Goal: Information Seeking & Learning: Learn about a topic

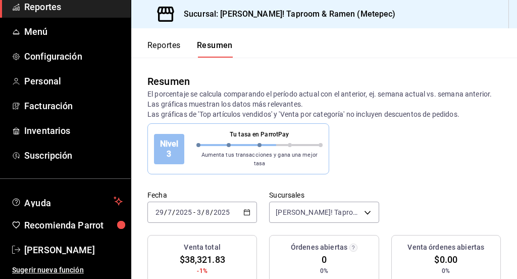
click at [248, 204] on div "[DATE] [DATE] - [DATE] [DATE]" at bounding box center [203, 212] width 110 height 21
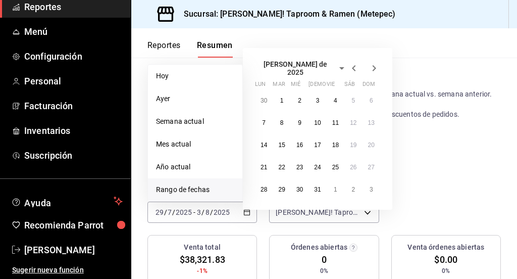
click at [202, 184] on span "Rango de fechas" at bounding box center [195, 189] width 78 height 11
click at [371, 62] on icon "button" at bounding box center [374, 68] width 12 height 12
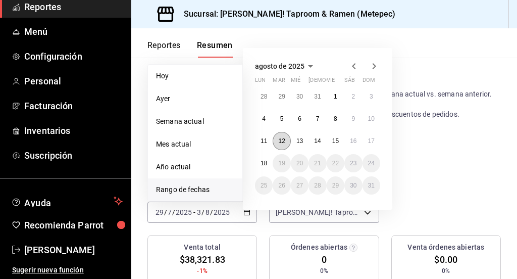
click at [283, 137] on abbr "12" at bounding box center [281, 140] width 7 height 7
click at [373, 137] on abbr "17" at bounding box center [371, 140] width 7 height 7
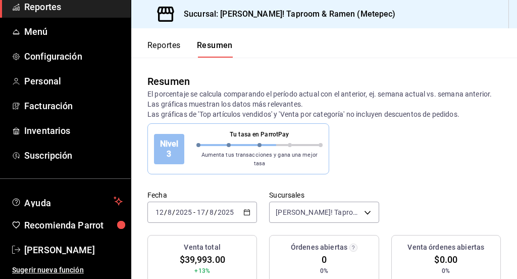
click at [153, 43] on button "Reportes" at bounding box center [164, 48] width 33 height 17
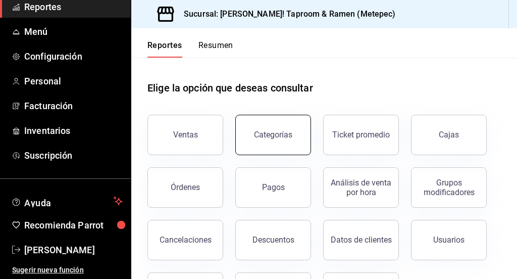
click at [266, 143] on button "Categorías" at bounding box center [273, 135] width 76 height 40
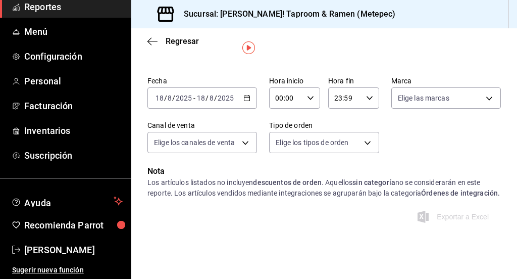
scroll to position [22, 0]
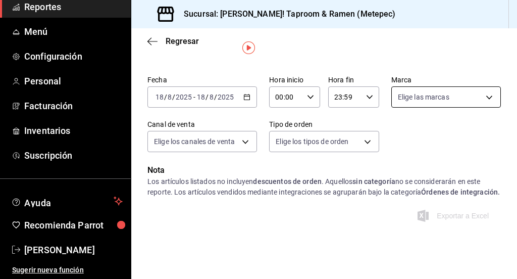
click at [482, 97] on body "Pregunta a Parrot AI Reportes Menú Configuración Personal Facturación Inventari…" at bounding box center [258, 139] width 517 height 279
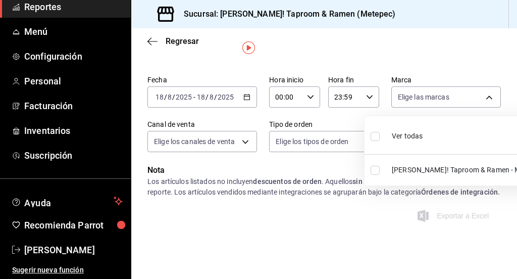
click at [373, 171] on input "checkbox" at bounding box center [375, 170] width 9 height 9
checkbox input "true"
type input "2c52ce80-0c45-4475-b5a1-964ef00b5bce"
checkbox input "true"
click at [299, 178] on div at bounding box center [258, 139] width 517 height 279
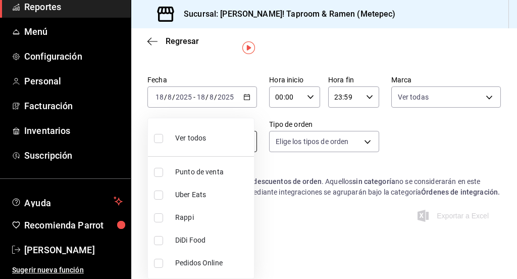
click at [244, 145] on body "Pregunta a Parrot AI Reportes Menú Configuración Personal Facturación Inventari…" at bounding box center [258, 139] width 517 height 279
click at [151, 38] on div at bounding box center [258, 139] width 517 height 279
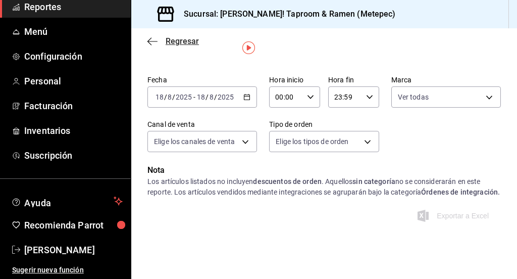
click at [151, 42] on icon "button" at bounding box center [153, 41] width 10 height 9
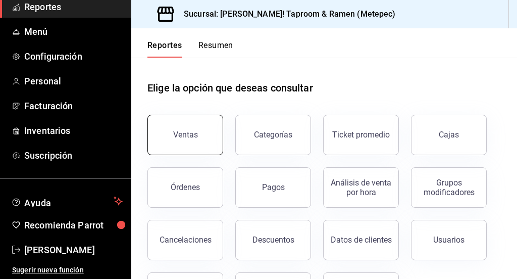
click at [199, 134] on button "Ventas" at bounding box center [186, 135] width 76 height 40
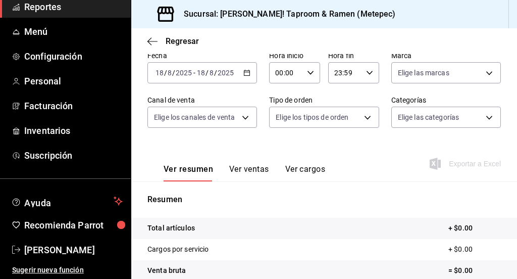
scroll to position [54, 0]
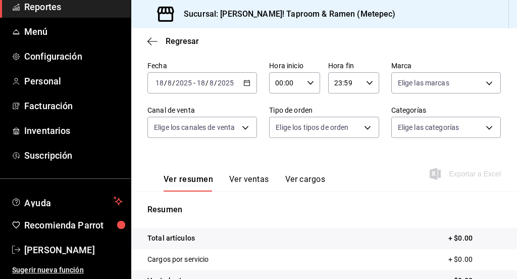
click at [254, 177] on button "Ver ventas" at bounding box center [249, 182] width 40 height 17
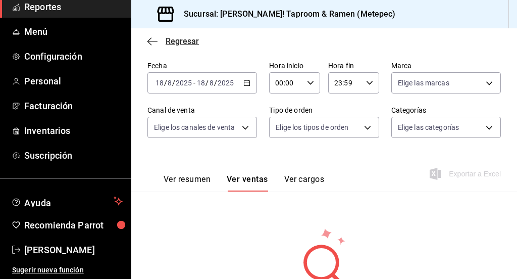
click at [155, 45] on icon "button" at bounding box center [153, 41] width 10 height 9
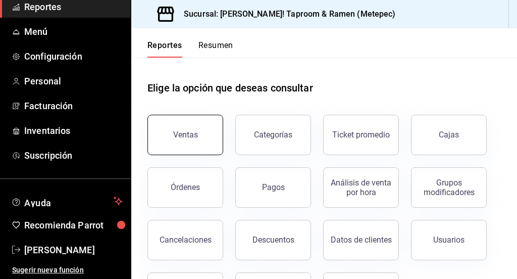
click at [203, 127] on button "Ventas" at bounding box center [186, 135] width 76 height 40
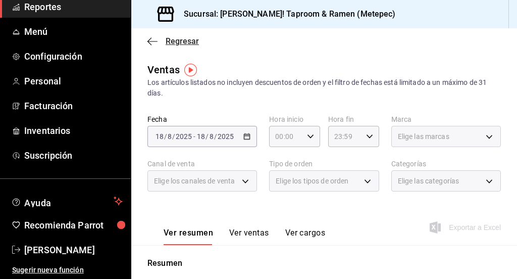
click at [148, 45] on icon "button" at bounding box center [153, 41] width 10 height 9
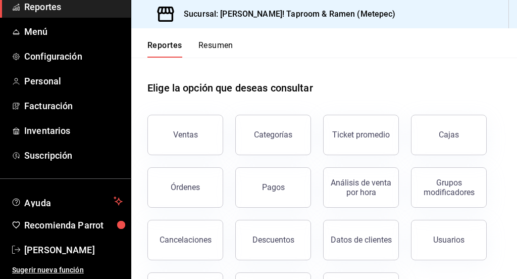
click at [221, 46] on button "Resumen" at bounding box center [216, 48] width 35 height 17
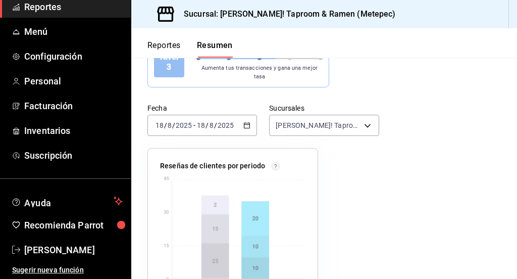
scroll to position [88, 0]
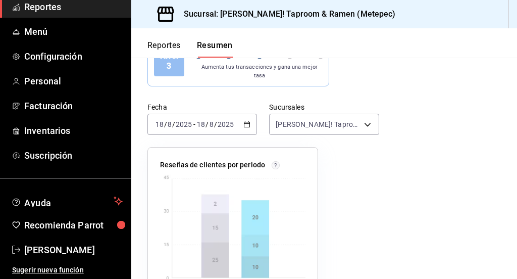
click at [246, 121] on div "[DATE] [DATE] - [DATE] [DATE]" at bounding box center [203, 124] width 110 height 21
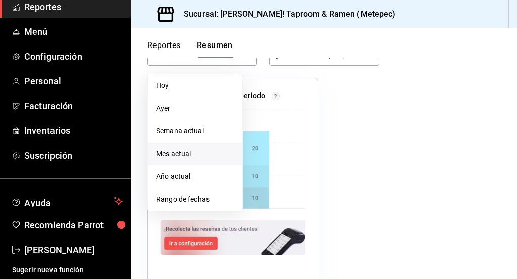
scroll to position [163, 0]
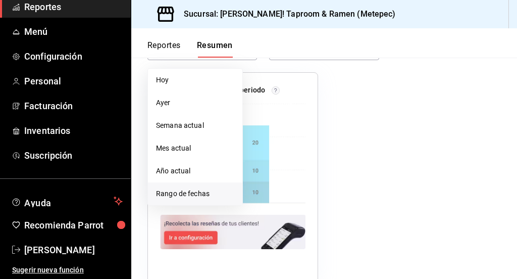
click at [203, 188] on span "Rango de fechas" at bounding box center [195, 193] width 78 height 11
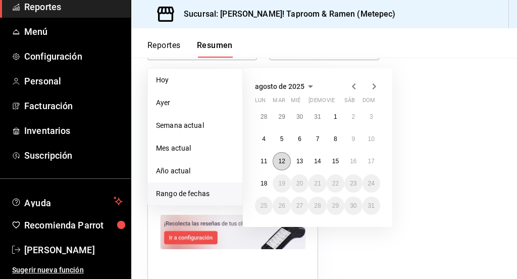
click at [284, 158] on abbr "12" at bounding box center [281, 161] width 7 height 7
click at [377, 153] on button "17" at bounding box center [372, 161] width 18 height 18
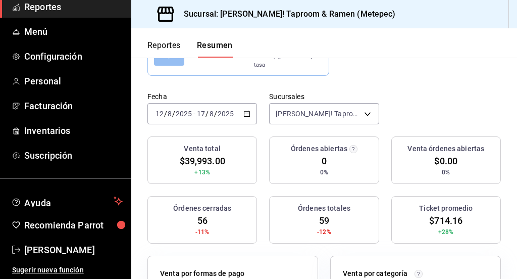
scroll to position [0, 0]
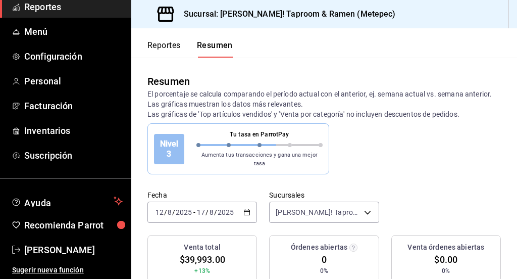
click at [161, 46] on button "Reportes" at bounding box center [164, 48] width 33 height 17
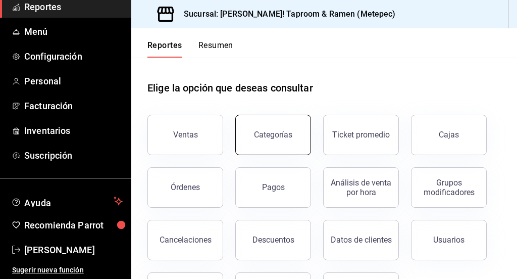
click at [272, 133] on div "Categorías" at bounding box center [273, 135] width 38 height 10
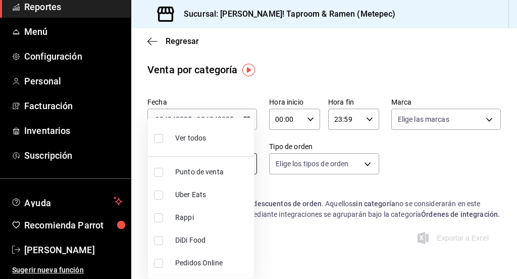
click at [239, 164] on body "Pregunta a Parrot AI Reportes Menú Configuración Personal Facturación Inventari…" at bounding box center [258, 139] width 517 height 279
drag, startPoint x: 155, startPoint y: 141, endPoint x: 311, endPoint y: 168, distance: 158.9
click at [155, 141] on input "checkbox" at bounding box center [158, 138] width 9 height 9
checkbox input "true"
type input "PARROT,UBER_EATS,RAPPI,DIDI_FOOD,ONLINE"
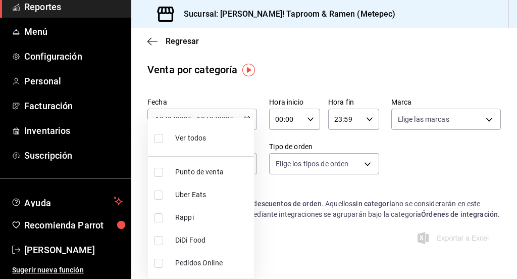
checkbox input "true"
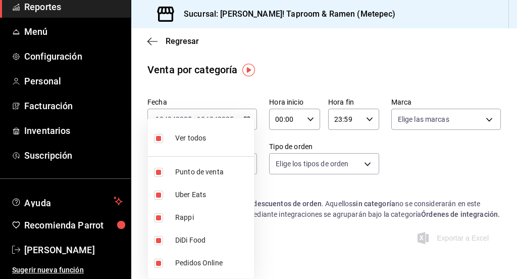
click at [362, 168] on div at bounding box center [258, 139] width 517 height 279
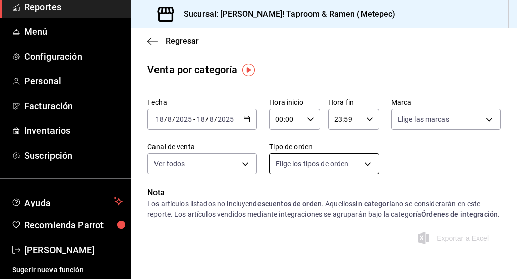
click at [365, 161] on body "Pregunta a Parrot AI Reportes Menú Configuración Personal Facturación Inventari…" at bounding box center [258, 139] width 517 height 279
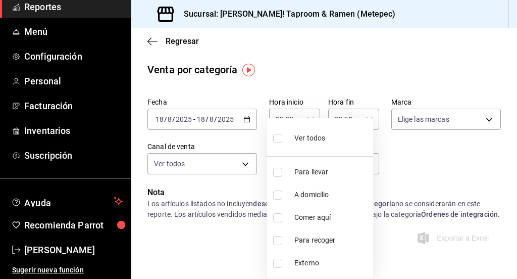
click at [274, 140] on input "checkbox" at bounding box center [277, 138] width 9 height 9
checkbox input "true"
type input "d58870f1-f637-4781-9888-f002e320a900,2556a272-3fe8-4700-86ba-b740f554dea4,82720…"
checkbox input "true"
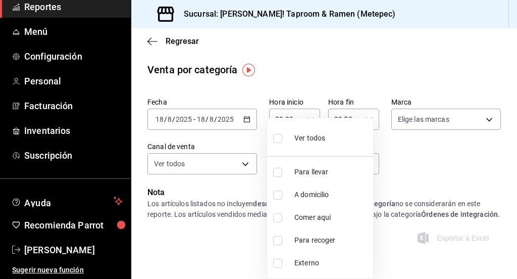
checkbox input "true"
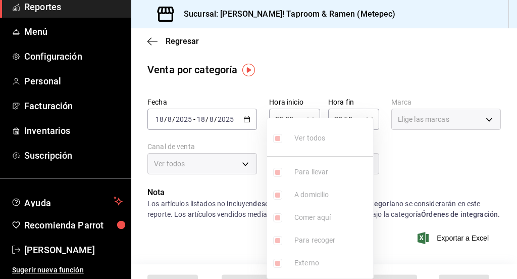
click at [415, 187] on div at bounding box center [258, 139] width 517 height 279
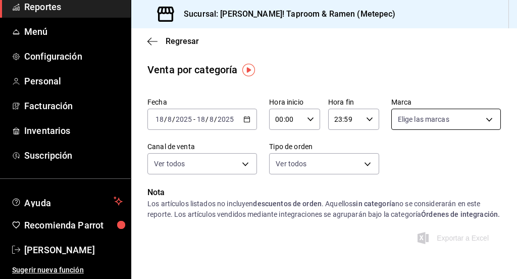
click at [447, 122] on body "Pregunta a Parrot AI Reportes Menú Configuración Personal Facturación Inventari…" at bounding box center [258, 139] width 517 height 279
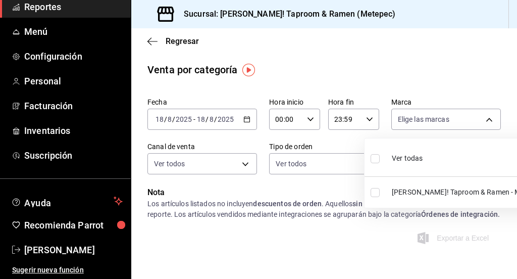
click at [378, 156] on input "checkbox" at bounding box center [375, 158] width 9 height 9
checkbox input "true"
type input "2c52ce80-0c45-4475-b5a1-964ef00b5bce"
checkbox input "true"
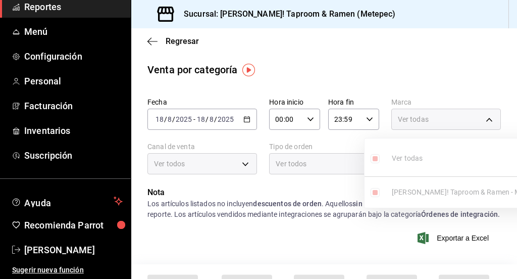
click at [243, 120] on div at bounding box center [258, 139] width 517 height 279
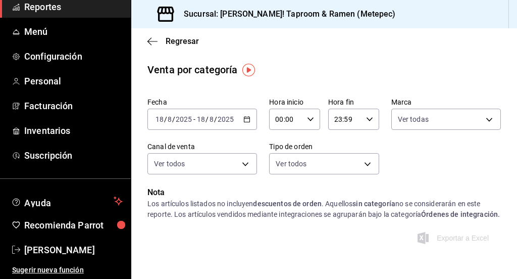
click at [243, 120] on icon "button" at bounding box center [246, 119] width 7 height 7
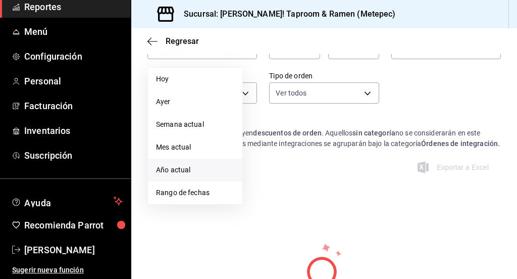
scroll to position [74, 0]
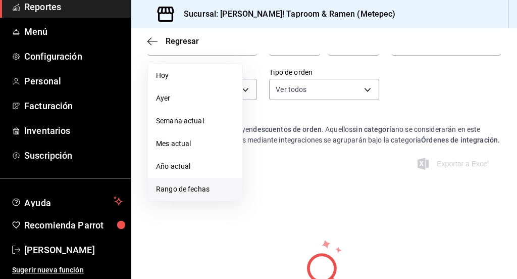
click at [215, 185] on span "Rango de fechas" at bounding box center [195, 189] width 78 height 11
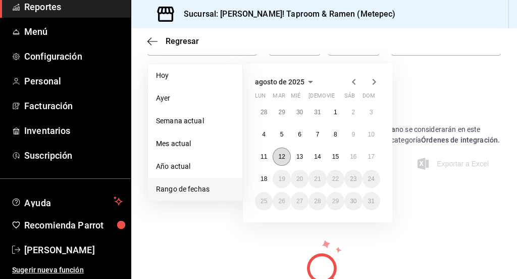
click at [276, 159] on button "12" at bounding box center [282, 157] width 18 height 18
click at [370, 156] on abbr "17" at bounding box center [371, 156] width 7 height 7
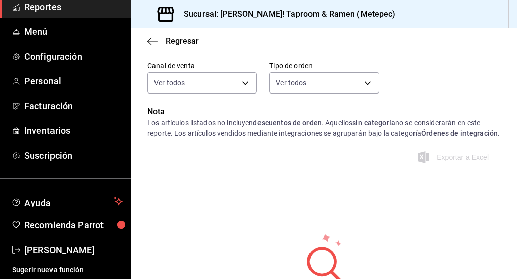
scroll to position [75, 0]
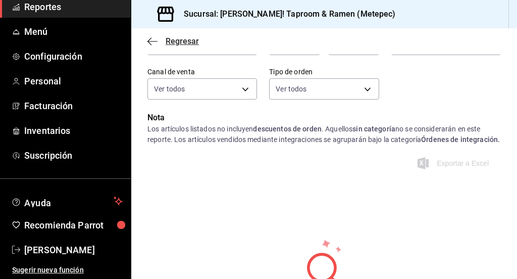
click at [154, 40] on icon "button" at bounding box center [153, 41] width 10 height 9
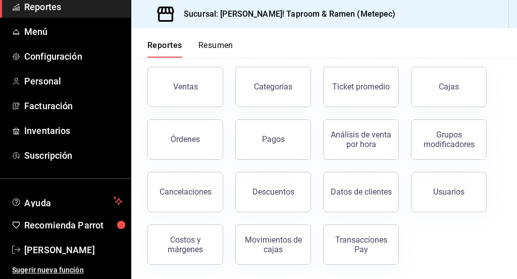
scroll to position [50, 0]
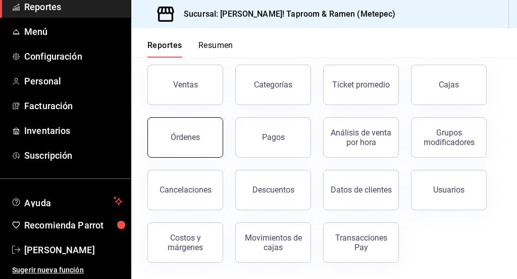
click at [180, 134] on div "Órdenes" at bounding box center [185, 137] width 29 height 10
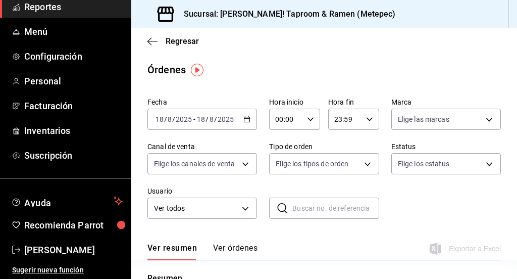
click at [231, 121] on input "2025" at bounding box center [225, 119] width 17 height 8
click at [244, 120] on icon "button" at bounding box center [246, 119] width 7 height 7
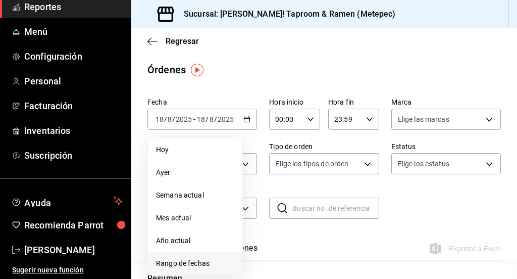
click at [197, 259] on span "Rango de fechas" at bounding box center [195, 263] width 78 height 11
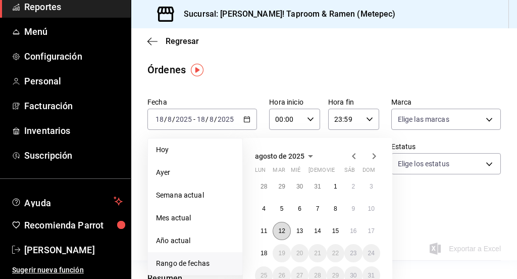
click at [287, 230] on button "12" at bounding box center [282, 231] width 18 height 18
click at [369, 231] on abbr "17" at bounding box center [371, 230] width 7 height 7
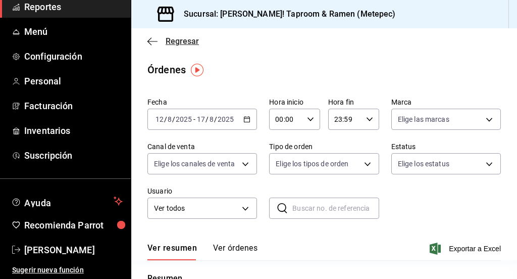
click at [150, 39] on icon "button" at bounding box center [150, 41] width 4 height 8
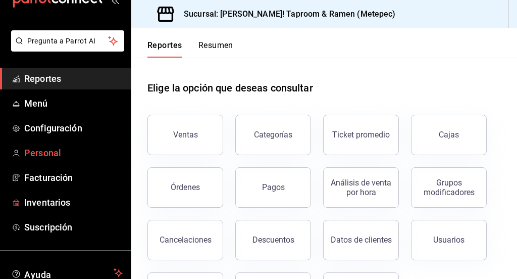
scroll to position [33, 0]
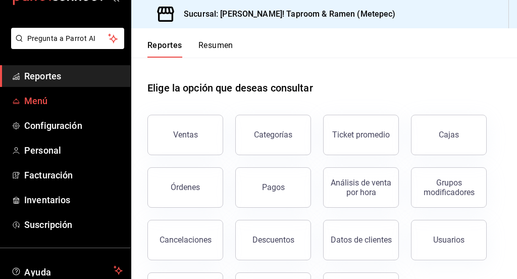
click at [80, 106] on span "Menú" at bounding box center [73, 101] width 99 height 14
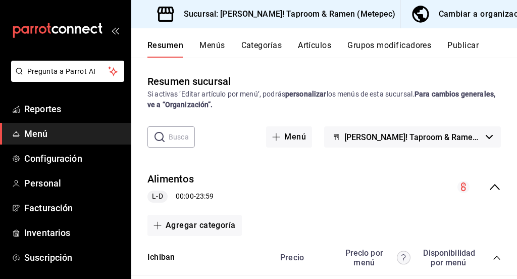
click at [268, 45] on button "Categorías" at bounding box center [261, 48] width 41 height 17
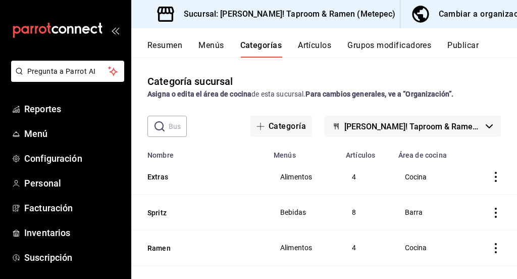
click at [313, 44] on button "Artículos" at bounding box center [314, 48] width 33 height 17
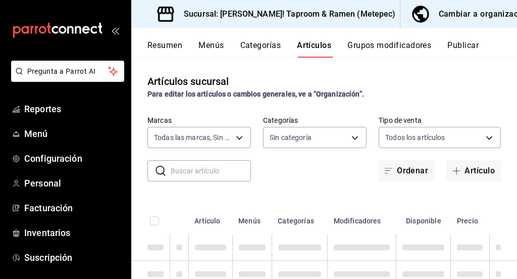
type input "2c52ce80-0c45-4475-b5a1-964ef00b5bce"
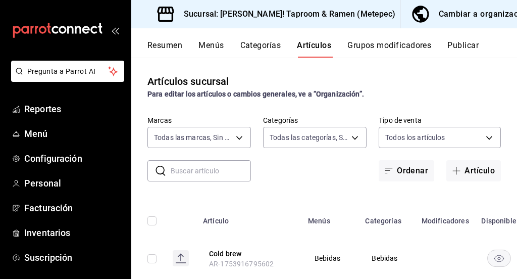
type input "f1cda17b-2092-4624-a173-11b4445fc2fb,f3530ed9-7ef5-4633-b6fb-b73c9570964d,7e6a2…"
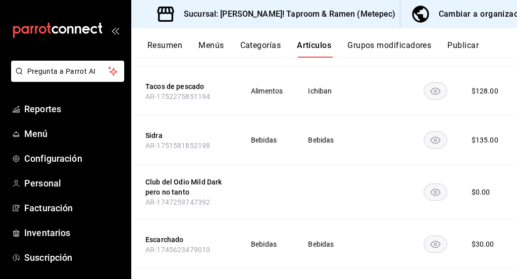
scroll to position [379, 0]
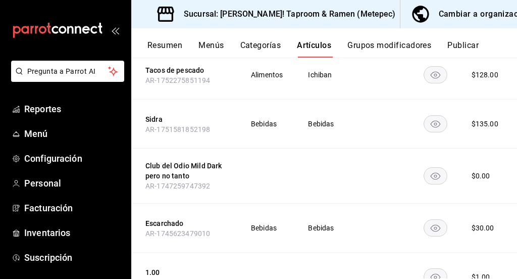
click at [352, 239] on td "Bebidas" at bounding box center [324, 228] width 56 height 49
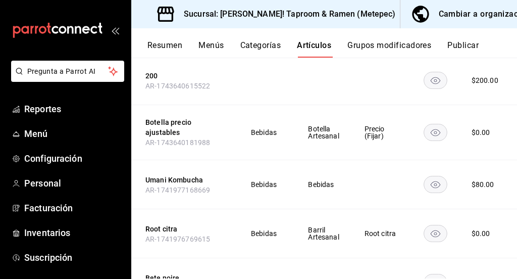
scroll to position [895, 0]
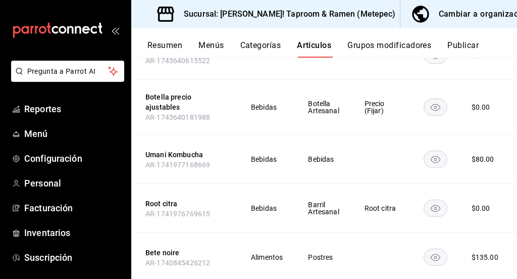
click at [319, 107] on span "Botella Artesanal" at bounding box center [323, 107] width 31 height 14
click at [364, 119] on td "Precio (Fijar)" at bounding box center [382, 107] width 60 height 55
click at [241, 99] on td "Bebidas" at bounding box center [266, 107] width 57 height 55
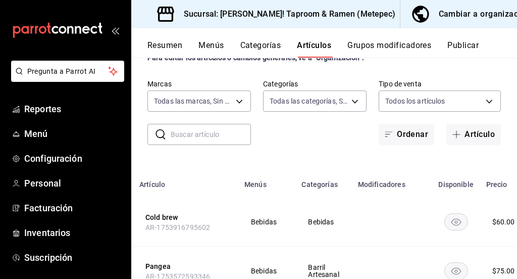
scroll to position [0, 0]
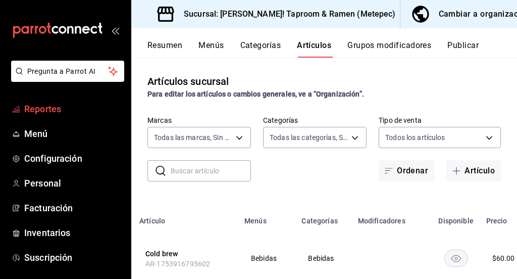
click at [80, 114] on span "Reportes" at bounding box center [73, 109] width 99 height 14
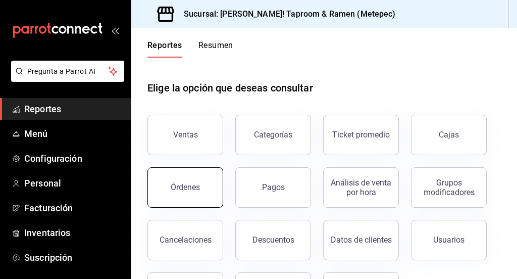
click at [190, 195] on button "Órdenes" at bounding box center [186, 187] width 76 height 40
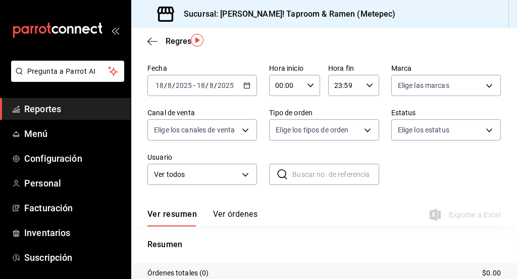
scroll to position [28, 0]
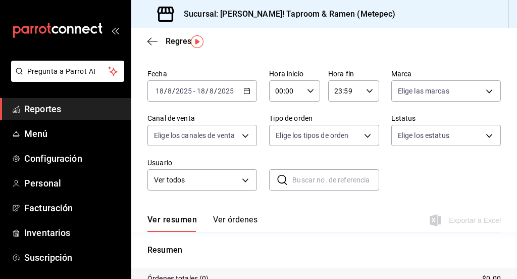
click at [245, 93] on \(Stroke\) "button" at bounding box center [247, 91] width 6 height 6
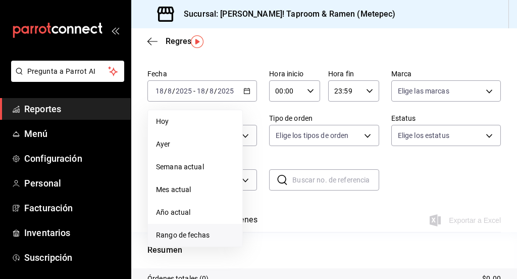
click at [208, 235] on span "Rango de fechas" at bounding box center [195, 235] width 78 height 11
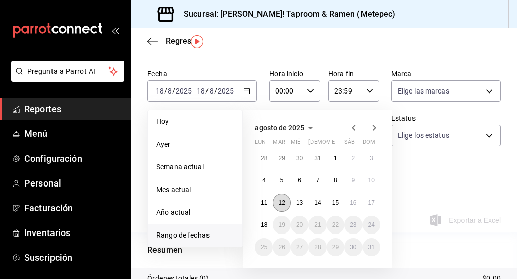
click at [285, 202] on abbr "12" at bounding box center [281, 202] width 7 height 7
click at [374, 204] on abbr "17" at bounding box center [371, 202] width 7 height 7
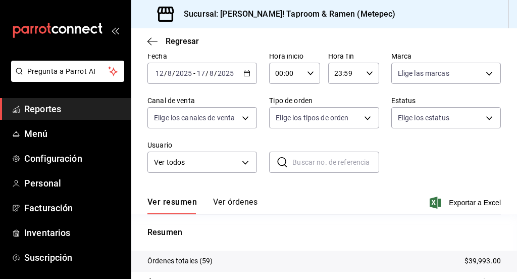
scroll to position [11, 0]
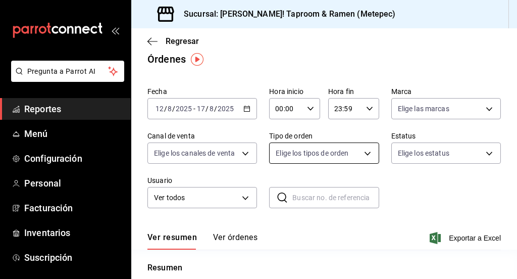
click at [364, 156] on body "Pregunta a Parrot AI Reportes Menú Configuración Personal Facturación Inventari…" at bounding box center [258, 139] width 517 height 279
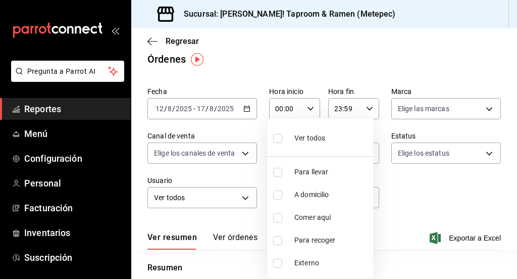
click at [417, 179] on div at bounding box center [258, 139] width 517 height 279
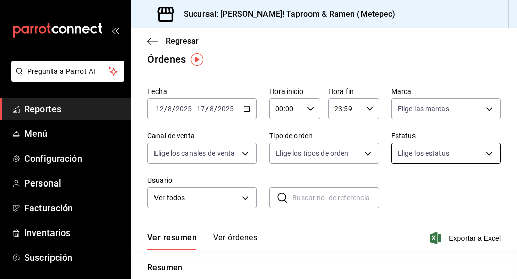
click at [433, 153] on body "Pregunta a Parrot AI Reportes Menú Configuración Personal Facturación Inventari…" at bounding box center [258, 139] width 517 height 279
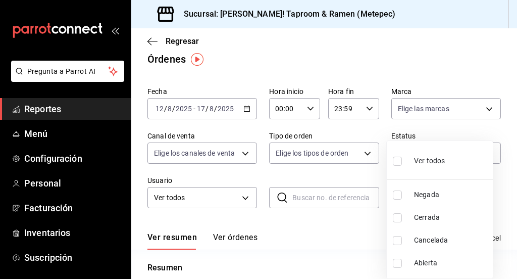
click at [343, 237] on div at bounding box center [258, 139] width 517 height 279
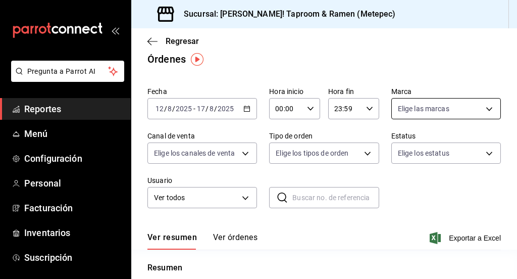
click at [444, 106] on body "Pregunta a Parrot AI Reportes Menú Configuración Personal Facturación Inventari…" at bounding box center [258, 139] width 517 height 279
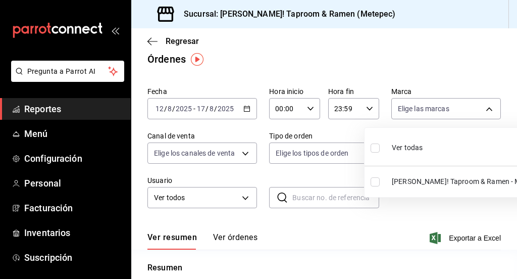
click at [415, 184] on span "[PERSON_NAME]! Taproom & Ramen - Metepec" at bounding box center [467, 181] width 150 height 11
type input "2c52ce80-0c45-4475-b5a1-964ef00b5bce"
checkbox input "true"
click at [236, 241] on div at bounding box center [258, 139] width 517 height 279
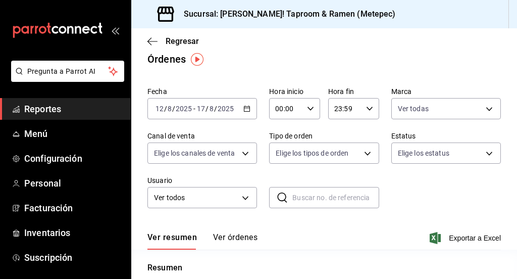
click at [237, 238] on button "Ver órdenes" at bounding box center [235, 240] width 44 height 17
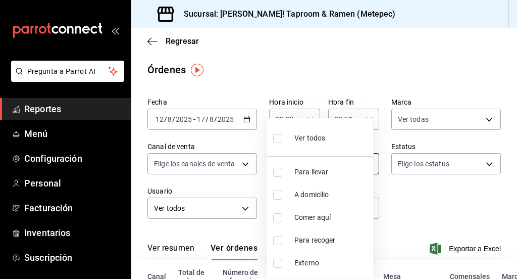
click at [347, 160] on body "Pregunta a Parrot AI Reportes Menú Configuración Personal Facturación Inventari…" at bounding box center [258, 139] width 517 height 279
click at [426, 210] on div at bounding box center [258, 139] width 517 height 279
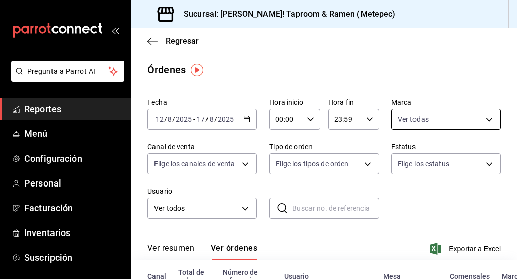
click at [486, 126] on body "Pregunta a Parrot AI Reportes Menú Configuración Personal Facturación Inventari…" at bounding box center [258, 139] width 517 height 279
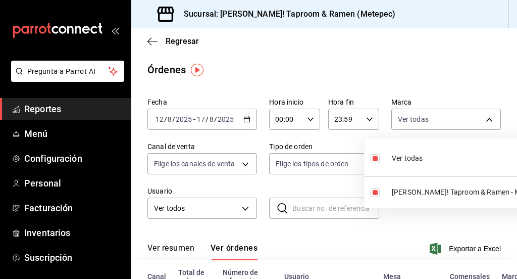
click at [441, 81] on div at bounding box center [258, 139] width 517 height 279
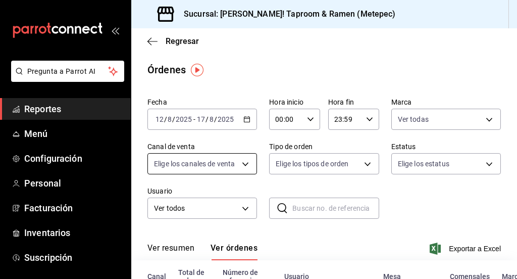
click at [242, 164] on body "Pregunta a Parrot AI Reportes Menú Configuración Personal Facturación Inventari…" at bounding box center [258, 139] width 517 height 279
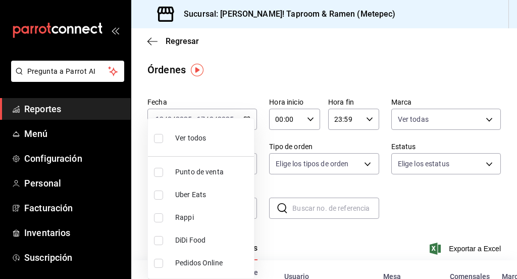
click at [406, 221] on div at bounding box center [258, 139] width 517 height 279
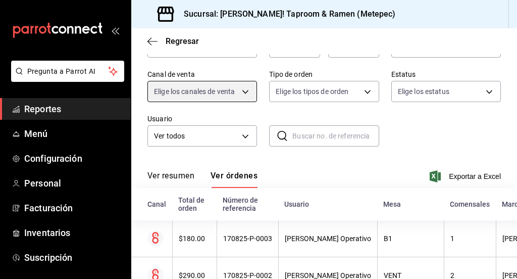
scroll to position [73, 0]
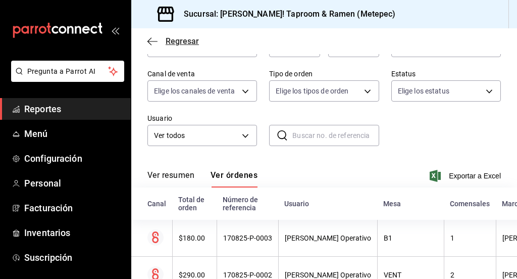
click at [151, 38] on icon "button" at bounding box center [150, 41] width 4 height 8
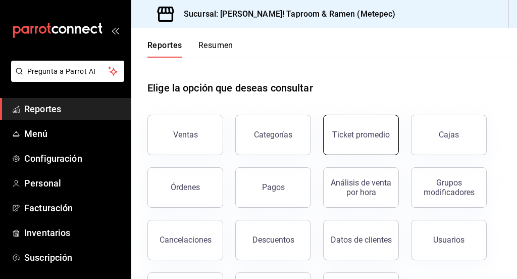
click at [365, 125] on button "Ticket promedio" at bounding box center [361, 135] width 76 height 40
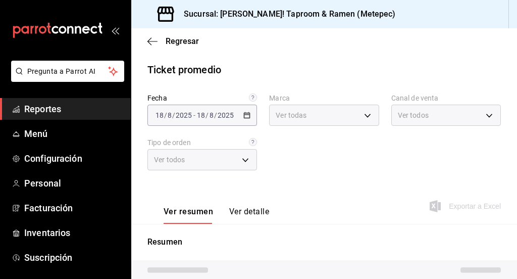
type input "2c52ce80-0c45-4475-b5a1-964ef00b5bce"
type input "PARROT,UBER_EATS,RAPPI,DIDI_FOOD,ONLINE"
type input "d58870f1-f637-4781-9888-f002e320a900,2556a272-3fe8-4700-86ba-b740f554dea4,82720…"
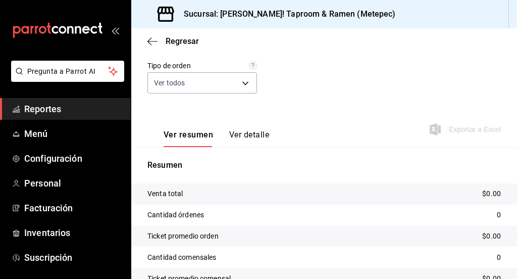
scroll to position [17, 0]
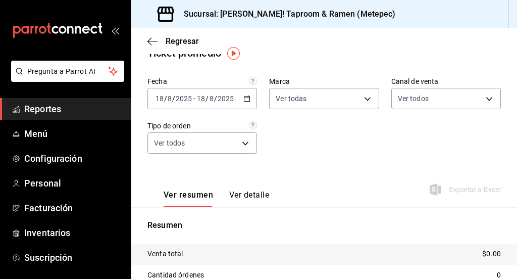
click at [246, 99] on icon "button" at bounding box center [246, 98] width 7 height 7
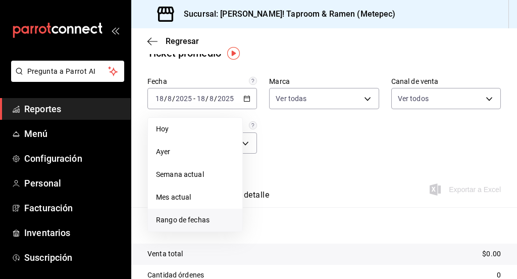
click at [193, 215] on span "Rango de fechas" at bounding box center [195, 220] width 78 height 11
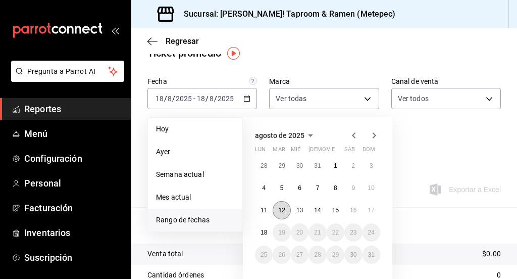
click at [280, 210] on abbr "12" at bounding box center [281, 210] width 7 height 7
click at [372, 210] on abbr "17" at bounding box center [371, 210] width 7 height 7
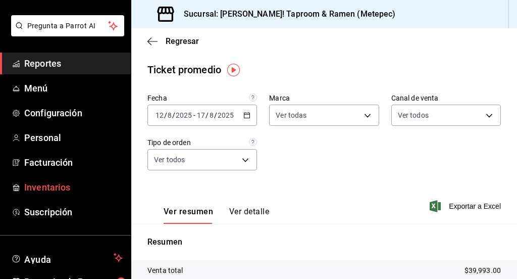
scroll to position [46, 0]
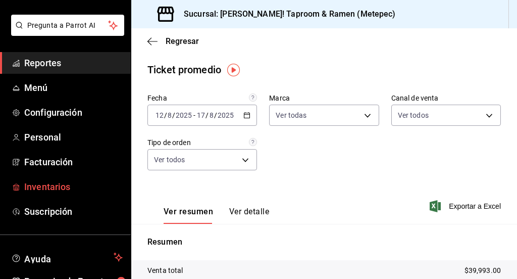
click at [67, 187] on span "Inventarios" at bounding box center [73, 187] width 99 height 14
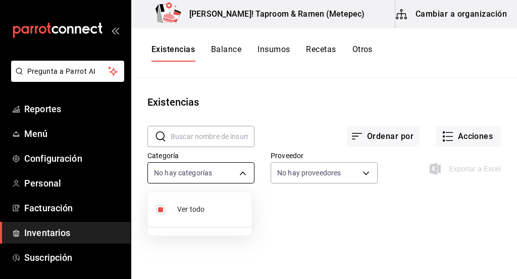
click at [239, 170] on body "Pregunta a Parrot AI Reportes Menú Configuración Personal Facturación Inventari…" at bounding box center [258, 136] width 517 height 272
click at [340, 173] on div at bounding box center [258, 139] width 517 height 279
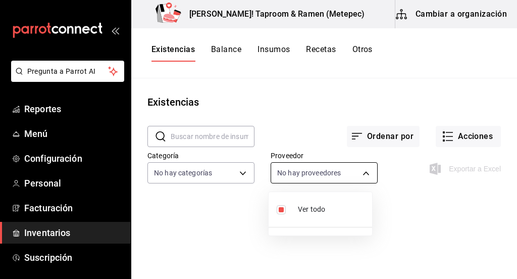
click at [363, 176] on body "Pregunta a Parrot AI Reportes Menú Configuración Personal Facturación Inventari…" at bounding box center [258, 136] width 517 height 272
click at [402, 212] on div at bounding box center [258, 139] width 517 height 279
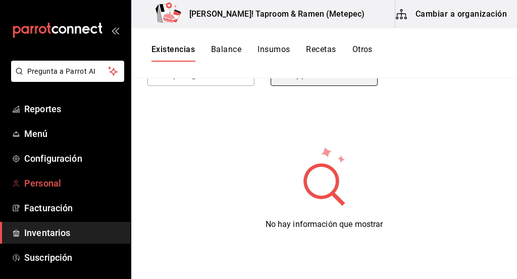
scroll to position [102, 0]
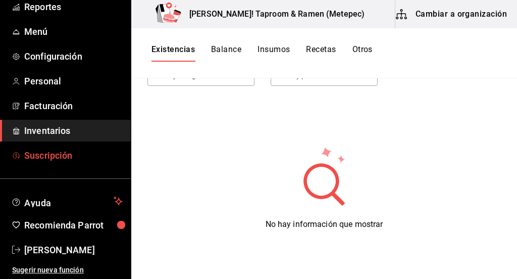
click at [65, 156] on span "Suscripción" at bounding box center [73, 156] width 99 height 14
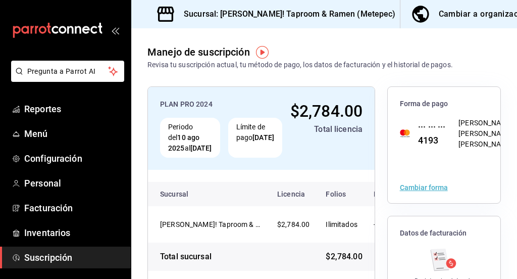
click at [140, 141] on div "PLAN PRO 2024 Periodo del 10 ago 2025 al [DATE] Límite de pago [DATE] $2,784.00…" at bounding box center [324, 275] width 386 height 411
click at [233, 71] on div "PLAN PRO 2024 Periodo del 10 ago 2025 al [DATE] Límite de pago [DATE] $2,784.00…" at bounding box center [324, 275] width 386 height 411
